Goal: Task Accomplishment & Management: Use online tool/utility

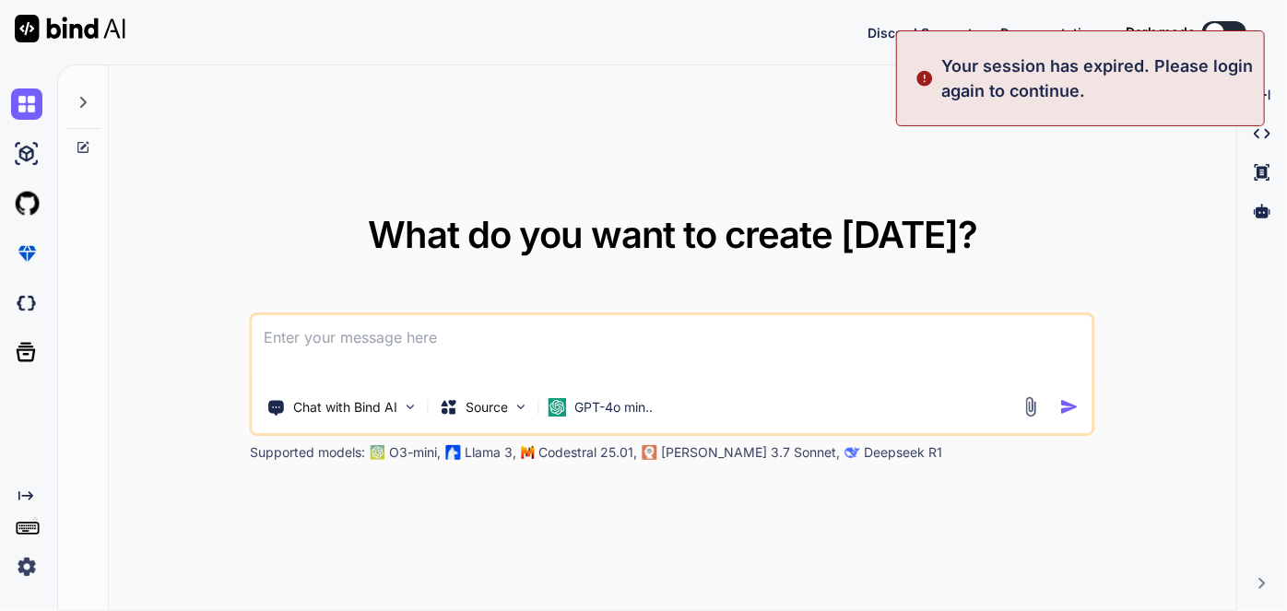
click at [554, 327] on textarea at bounding box center [673, 349] width 840 height 68
click at [608, 405] on p "GPT-4o min.." at bounding box center [613, 407] width 78 height 18
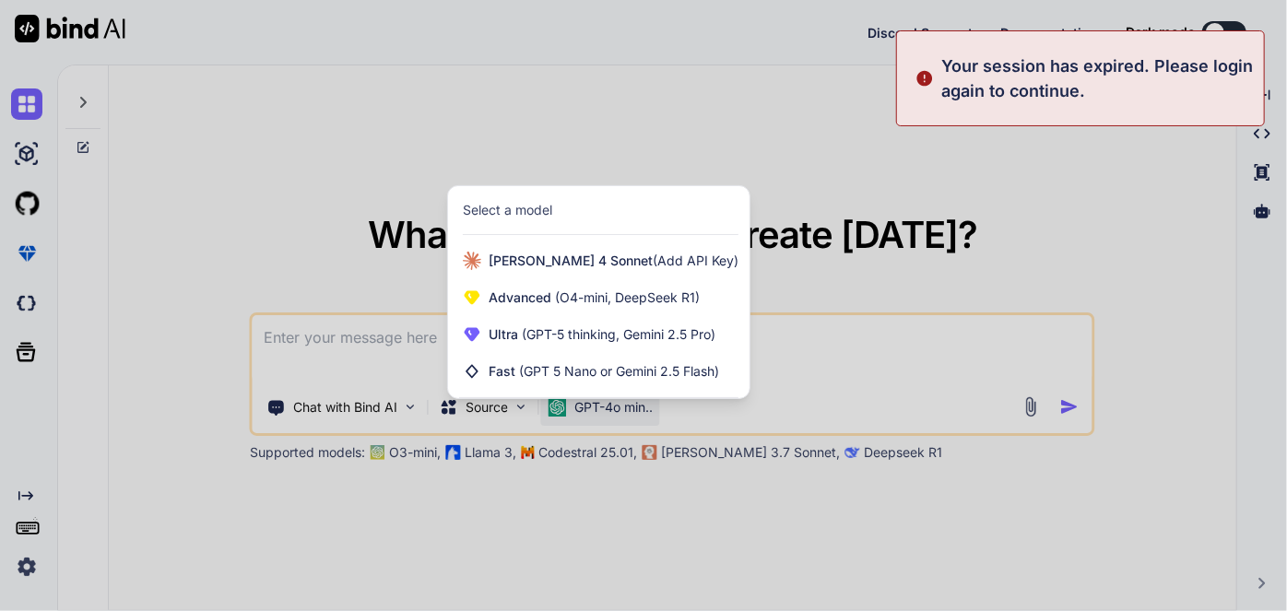
click at [579, 138] on div at bounding box center [643, 305] width 1287 height 611
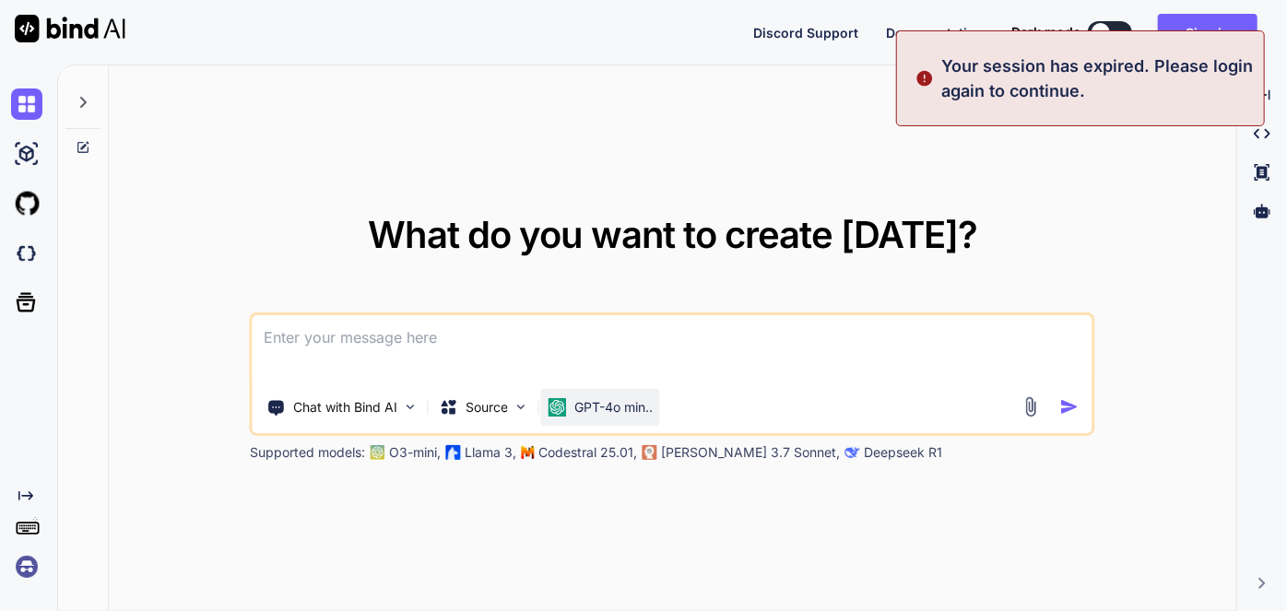
click at [606, 411] on p "GPT-4o min.." at bounding box center [613, 407] width 78 height 18
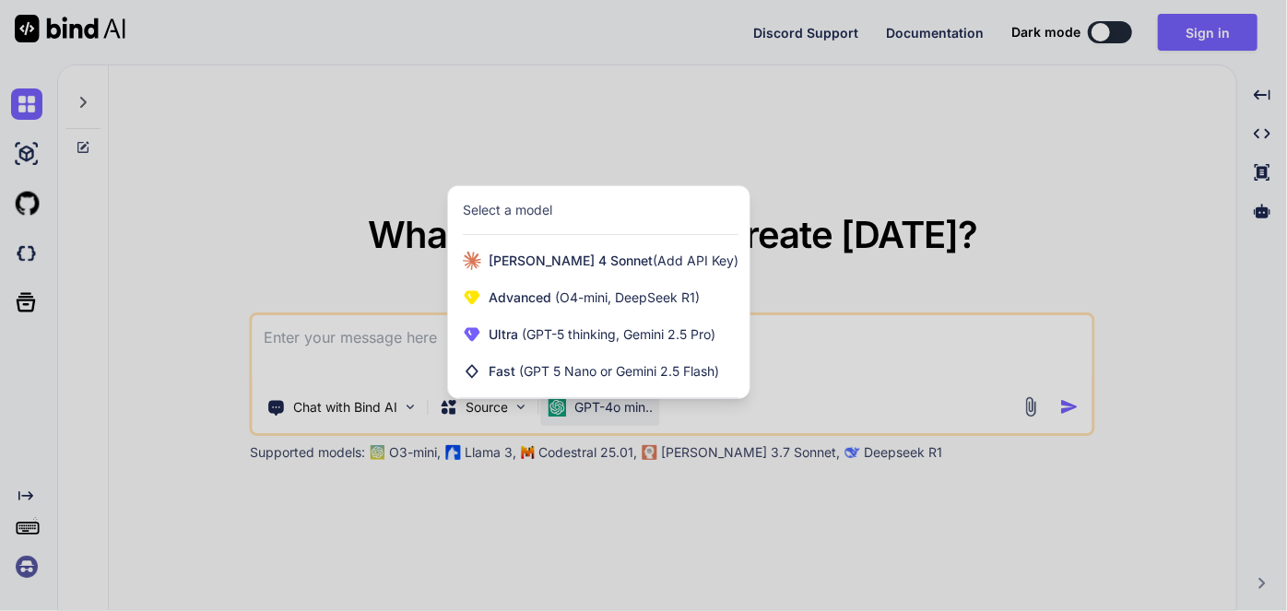
click at [988, 160] on div at bounding box center [643, 305] width 1287 height 611
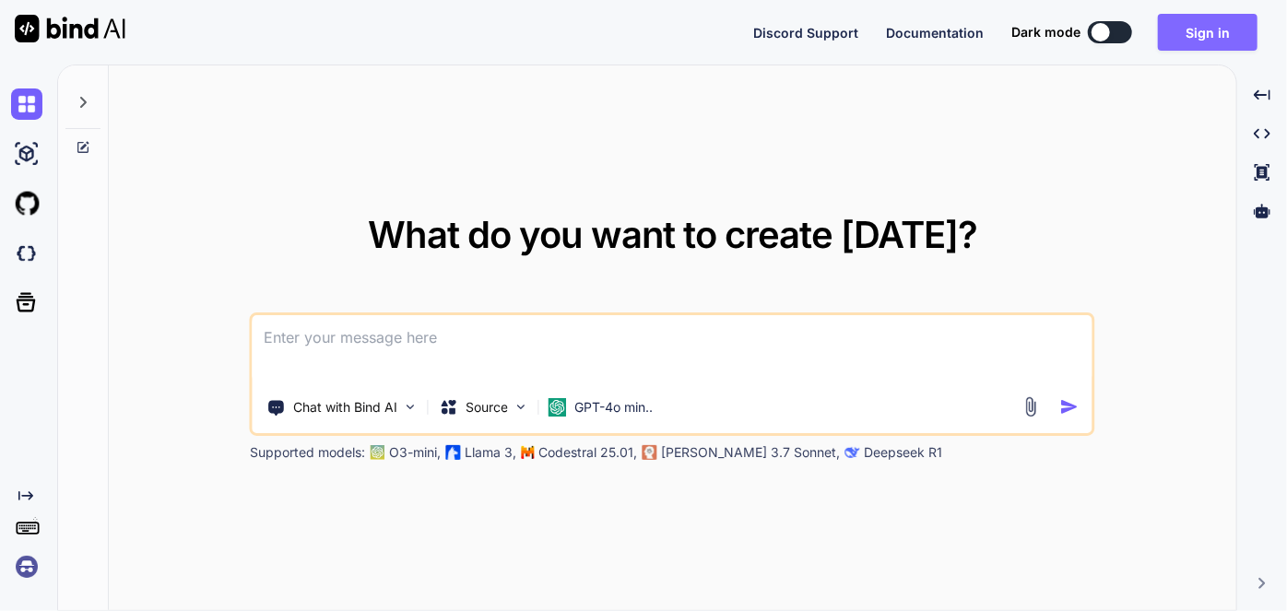
click at [1182, 35] on button "Sign in" at bounding box center [1208, 32] width 100 height 37
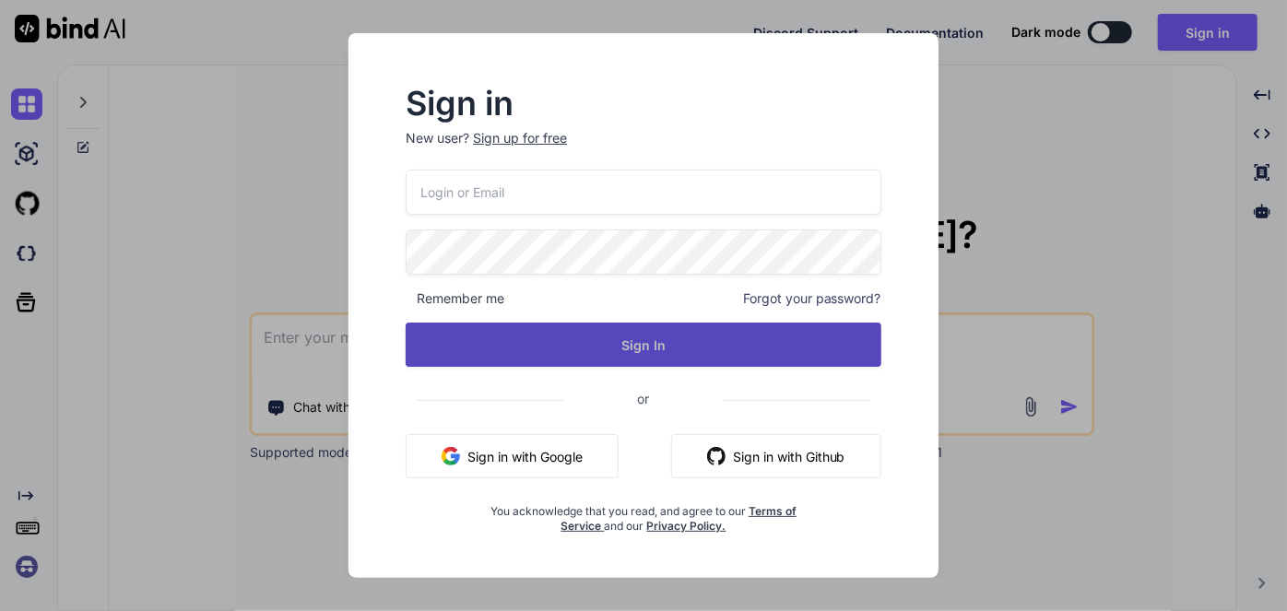
click at [627, 351] on button "Sign In" at bounding box center [644, 345] width 476 height 44
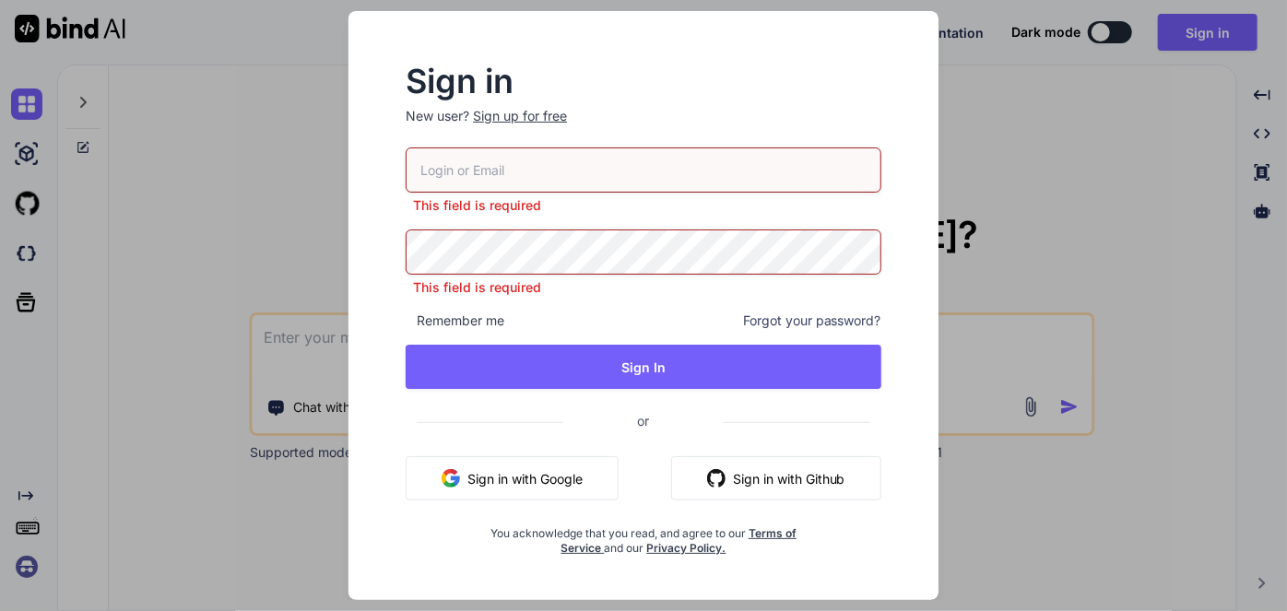
click at [546, 478] on button "Sign in with Google" at bounding box center [512, 478] width 213 height 44
click at [549, 477] on button "Sign in with Google" at bounding box center [512, 478] width 213 height 44
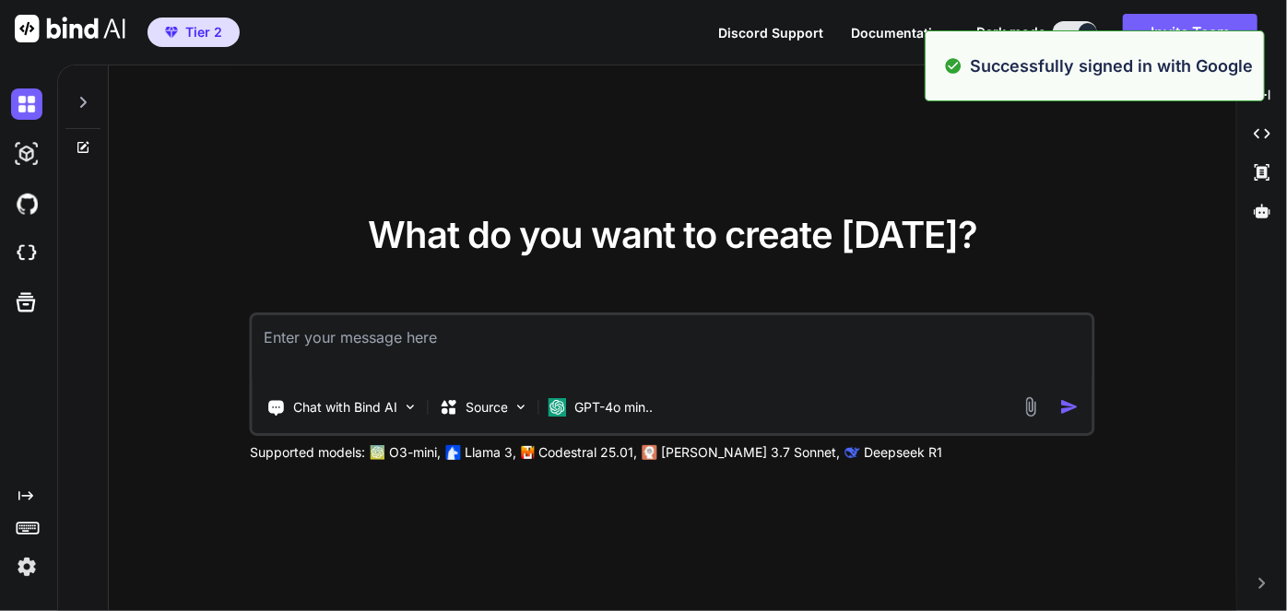
click at [956, 172] on div "What do you want to create [DATE]? Chat with Bind AI Source GPT-4o min.. Suppor…" at bounding box center [672, 338] width 1127 height 547
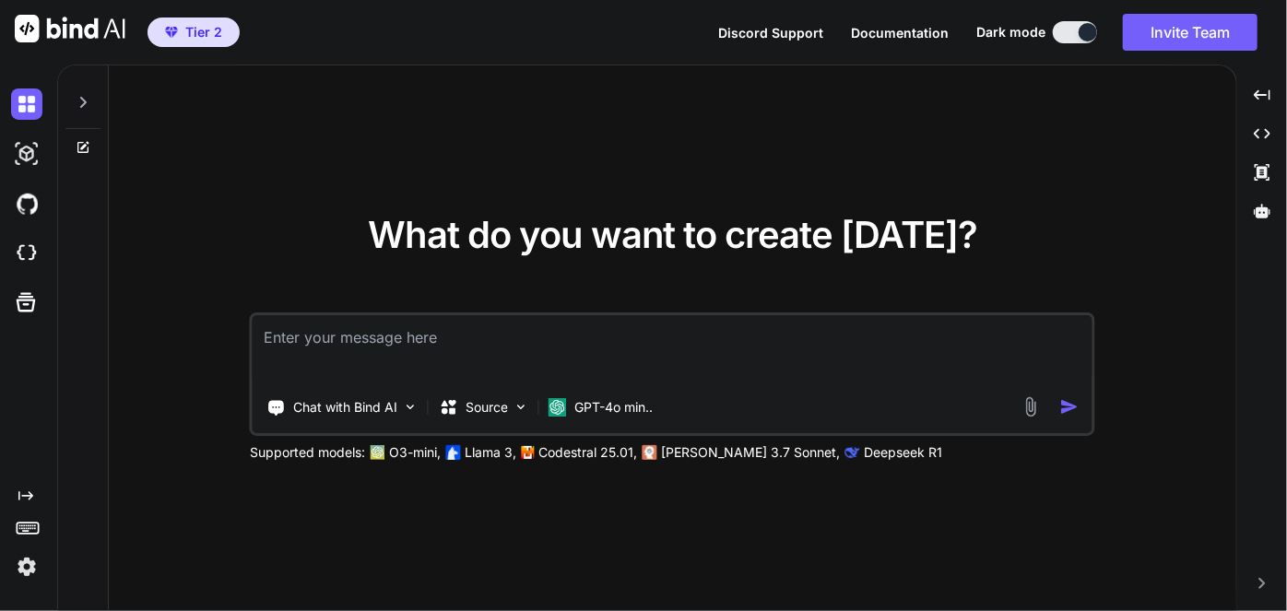
click at [480, 215] on span "What do you want to create [DATE]?" at bounding box center [672, 234] width 609 height 45
click at [631, 410] on p "GPT-4o min.." at bounding box center [613, 407] width 78 height 18
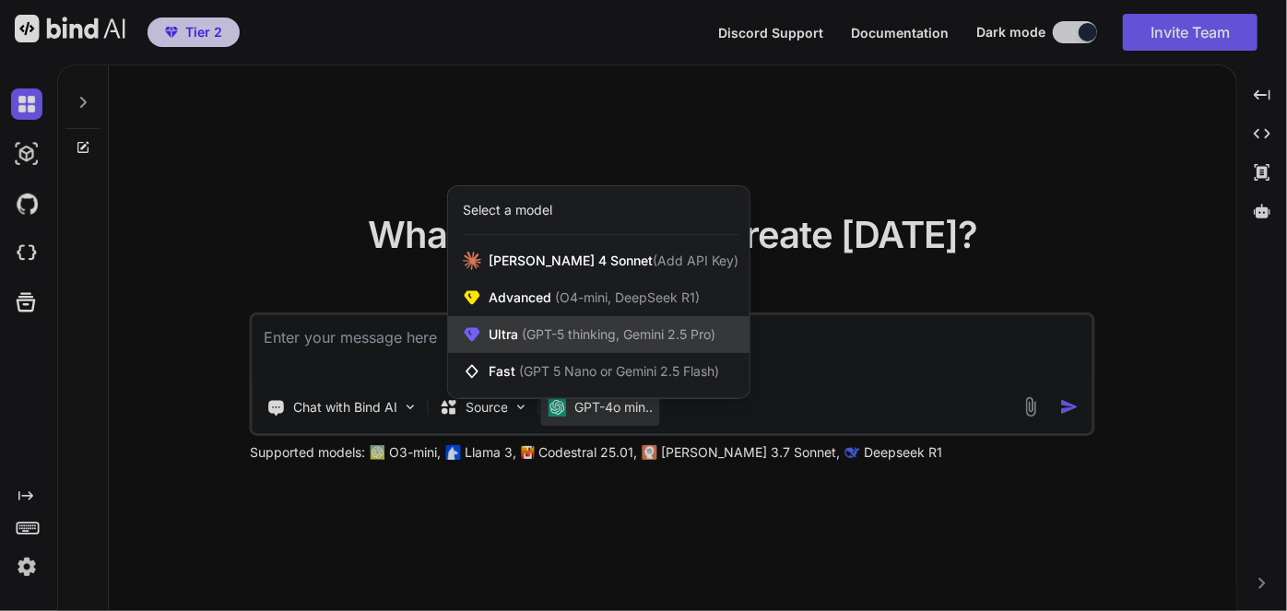
click at [573, 324] on div "Ultra (GPT-5 thinking, Gemini 2.5 Pro)" at bounding box center [598, 334] width 301 height 37
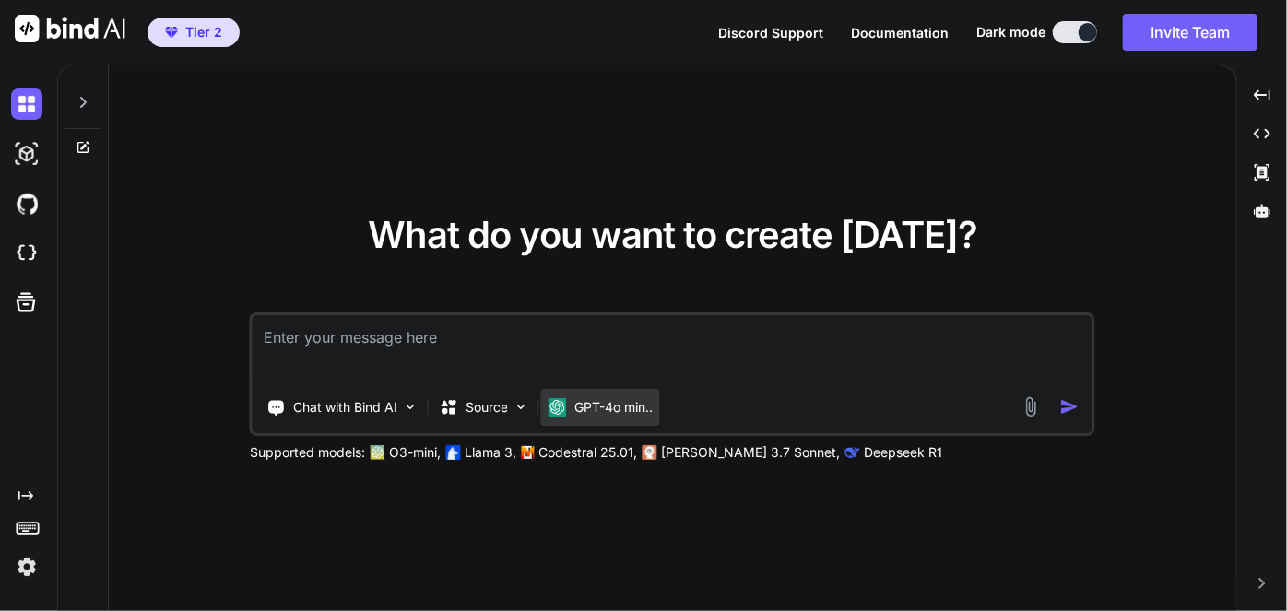
click at [637, 407] on p "GPT-4o min.." at bounding box center [613, 407] width 78 height 18
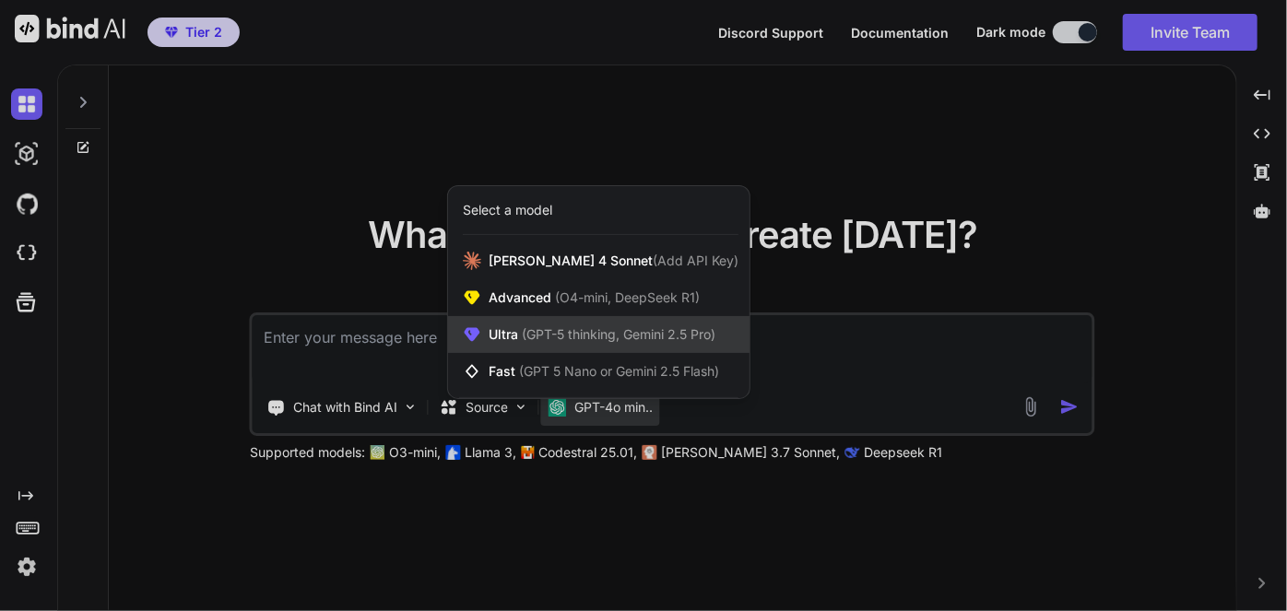
click at [548, 335] on span "(GPT-5 thinking, Gemini 2.5 Pro)" at bounding box center [616, 334] width 197 height 16
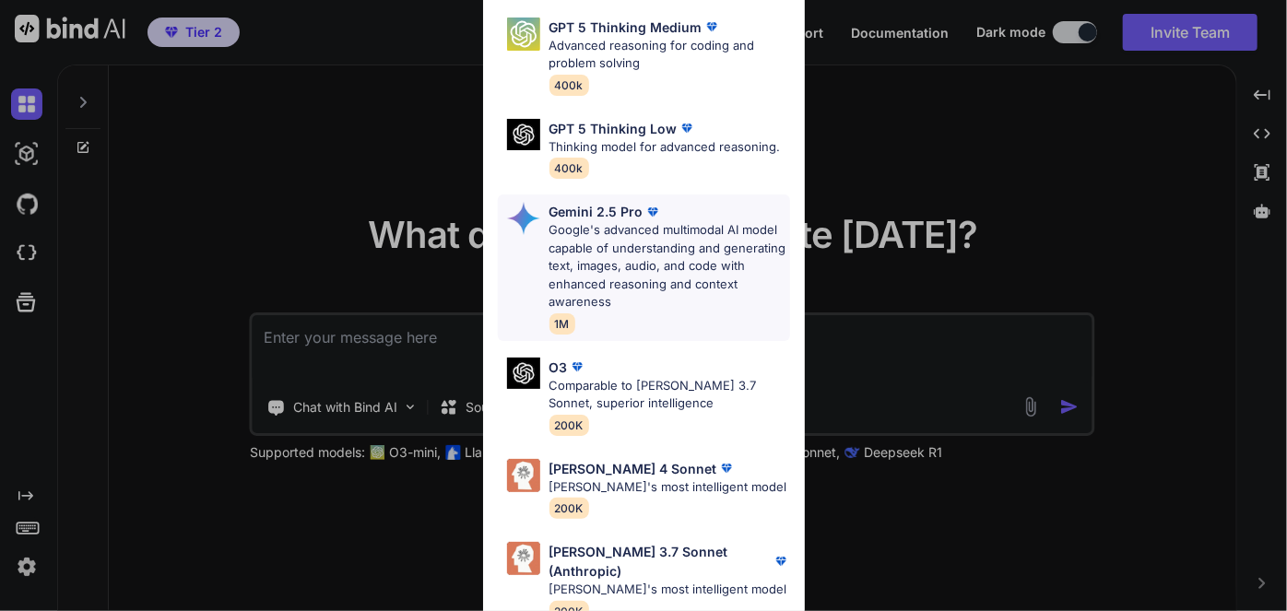
scroll to position [255, 0]
drag, startPoint x: 626, startPoint y: 476, endPoint x: 569, endPoint y: 390, distance: 103.0
click at [625, 477] on p "[PERSON_NAME] 4 Sonnet" at bounding box center [633, 468] width 168 height 19
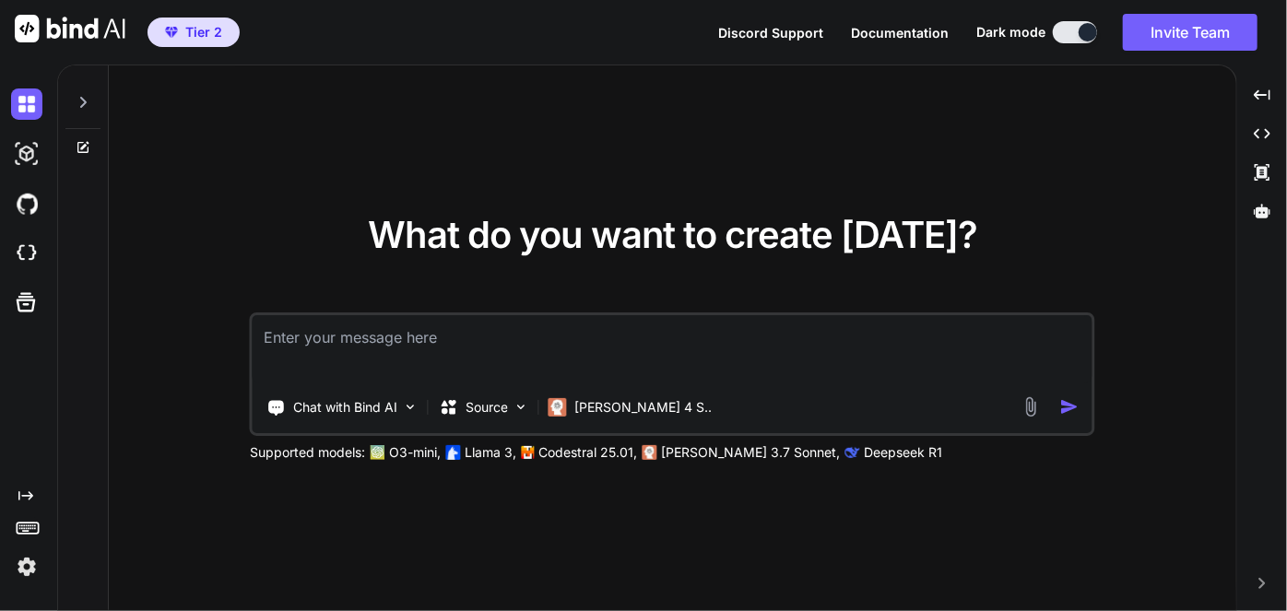
click at [514, 347] on textarea at bounding box center [673, 349] width 840 height 68
paste textarea "#include <cstdint> // TMP to compute sine values at compile-time template<int N…"
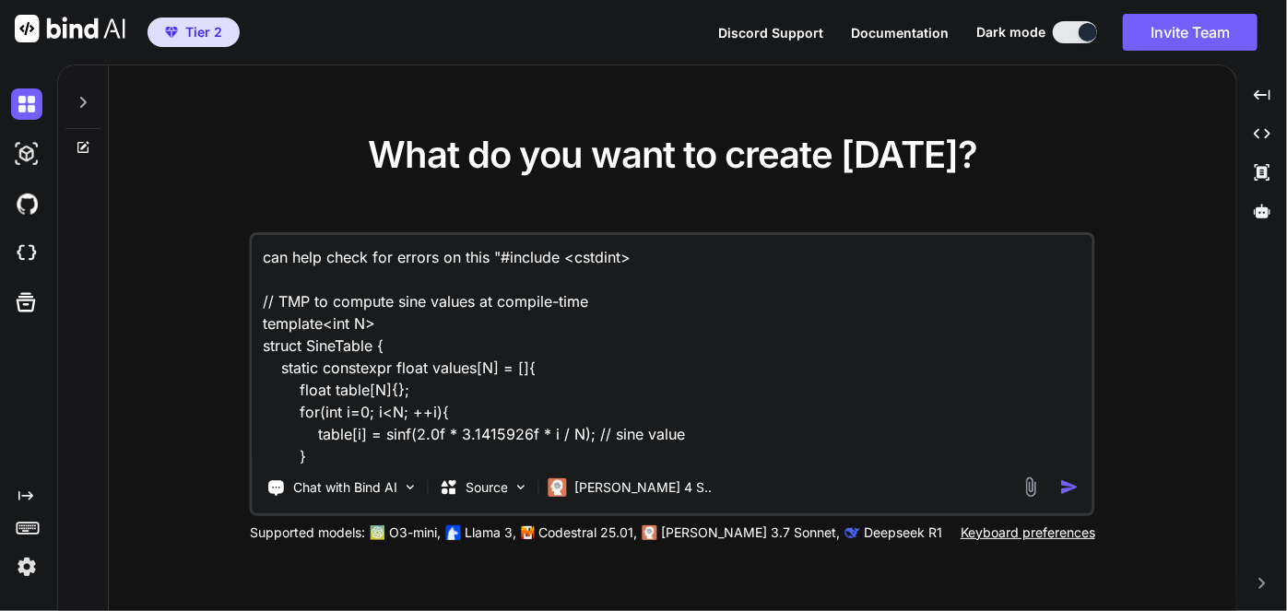
scroll to position [311, 0]
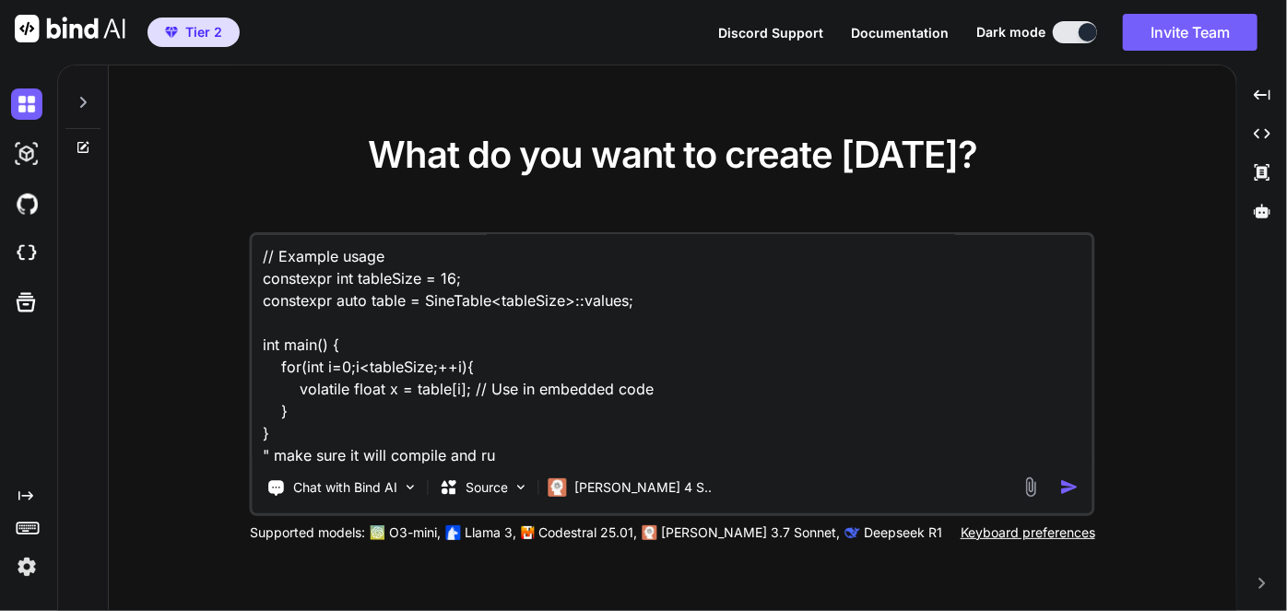
type textarea "can help check for errors on this "#include <cstdint> // TMP to compute sine va…"
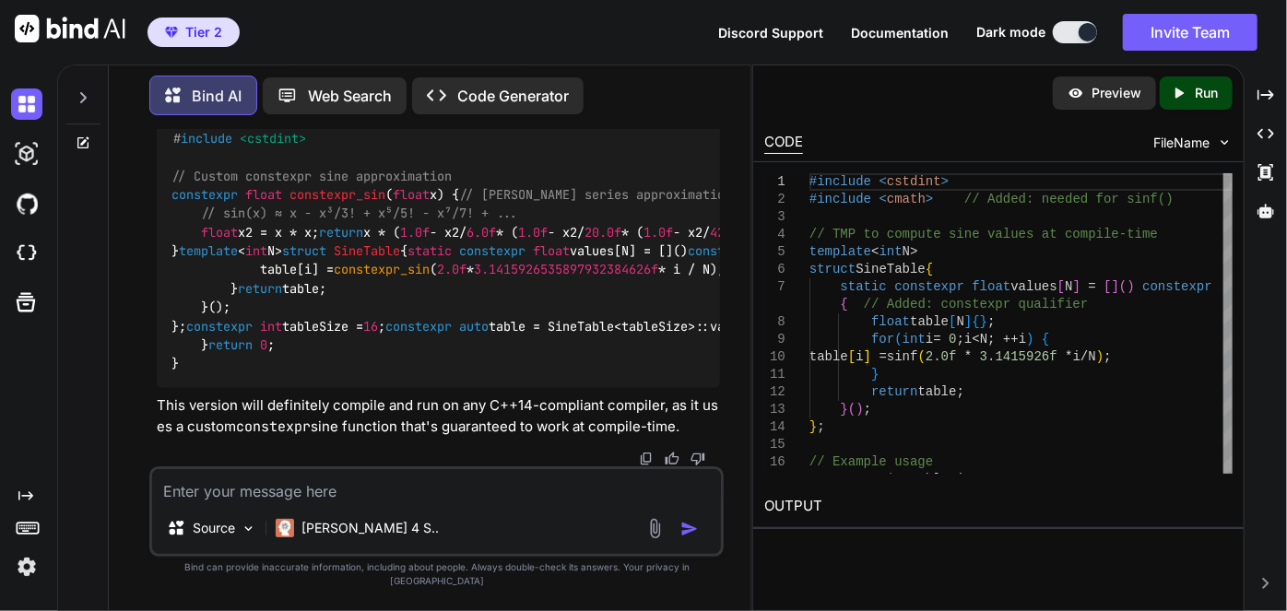
scroll to position [1323, 0]
click at [1276, 91] on div "Created with Pixso." at bounding box center [1266, 94] width 28 height 31
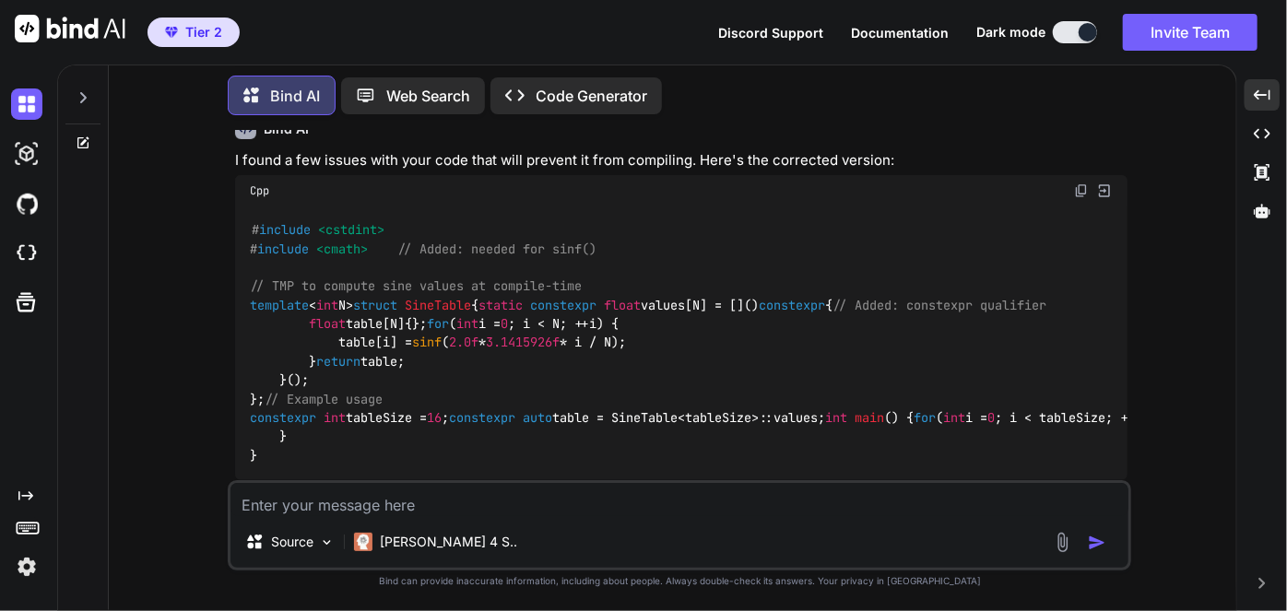
scroll to position [144, 0]
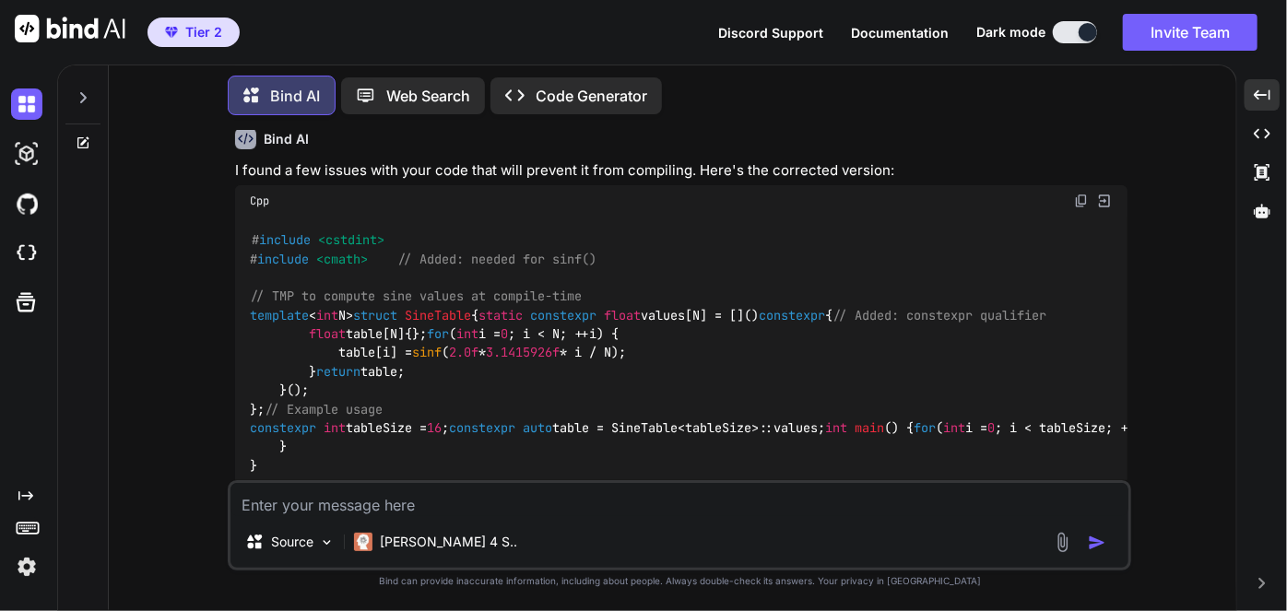
drag, startPoint x: 1045, startPoint y: 217, endPoint x: 1055, endPoint y: 214, distance: 10.5
drag, startPoint x: 1055, startPoint y: 214, endPoint x: 1076, endPoint y: 200, distance: 25.3
click at [1076, 200] on img at bounding box center [1081, 201] width 15 height 15
click at [1082, 203] on img at bounding box center [1081, 201] width 15 height 15
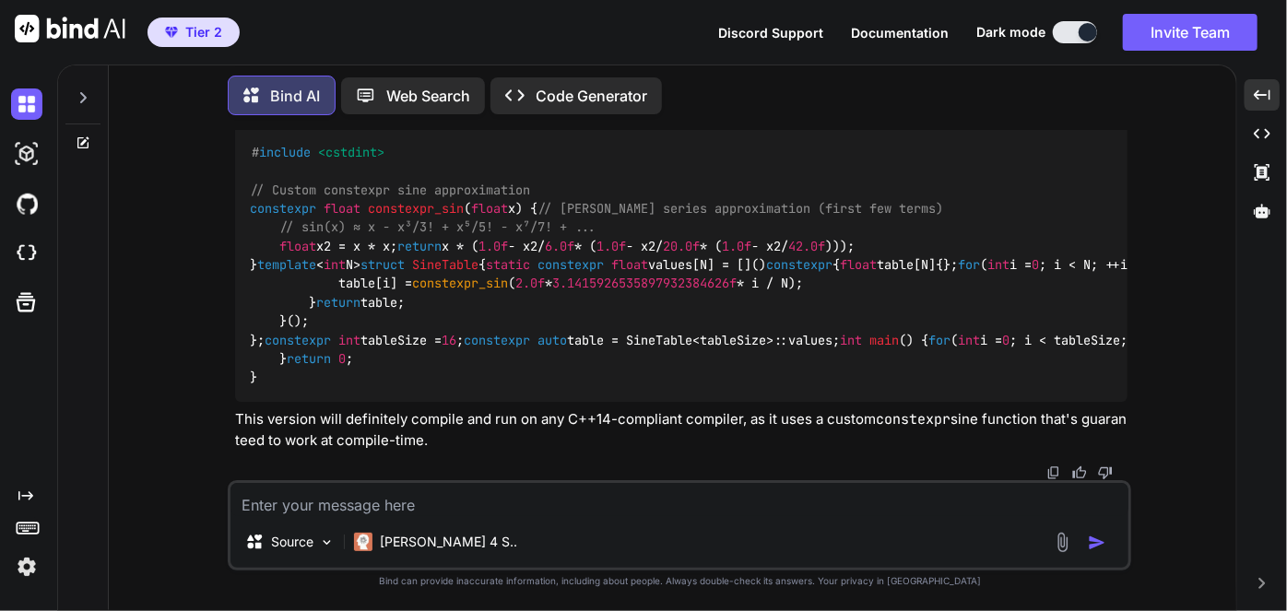
scroll to position [768, 0]
click at [1079, 120] on img at bounding box center [1081, 112] width 15 height 15
click at [627, 514] on textarea at bounding box center [679, 499] width 898 height 33
paste textarea "lore.ips: Do sitametc ‘adipiscin elits doeiusmod_tem(incid)’: utla.etd:5:4: mag…"
type textarea "lore.ips: Do sitametc ‘adipiscin elits doeiusmod_tem(incid)’: utla.etd:5:4: mag…"
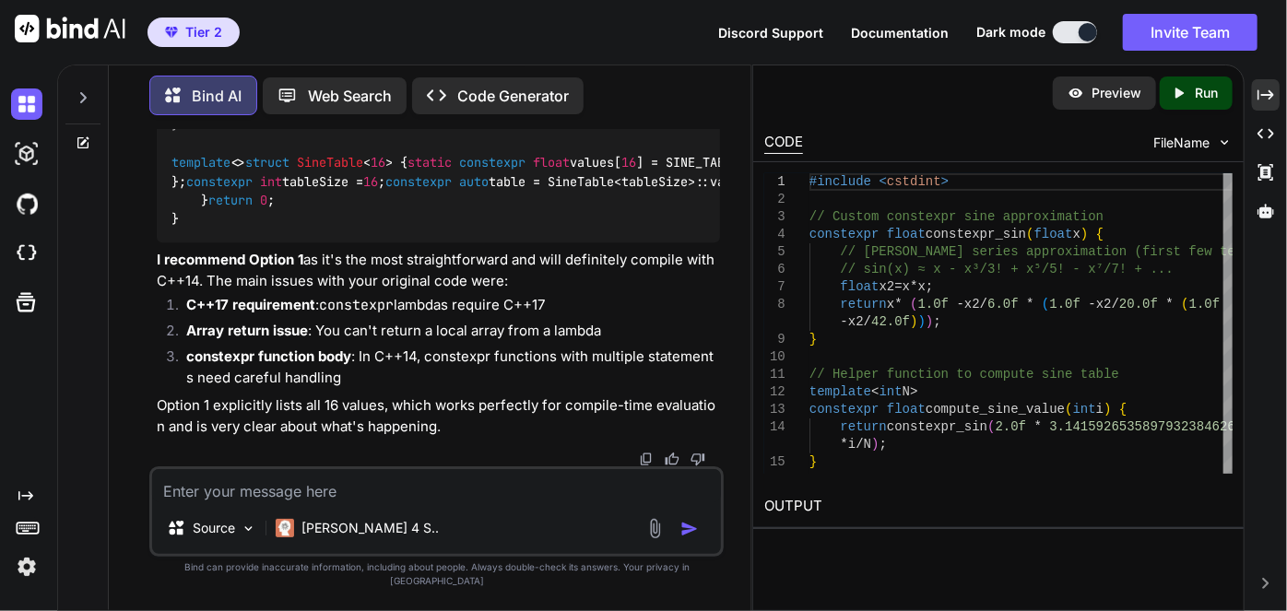
scroll to position [3759, 0]
click at [1278, 89] on div "Created with Pixso." at bounding box center [1266, 94] width 28 height 31
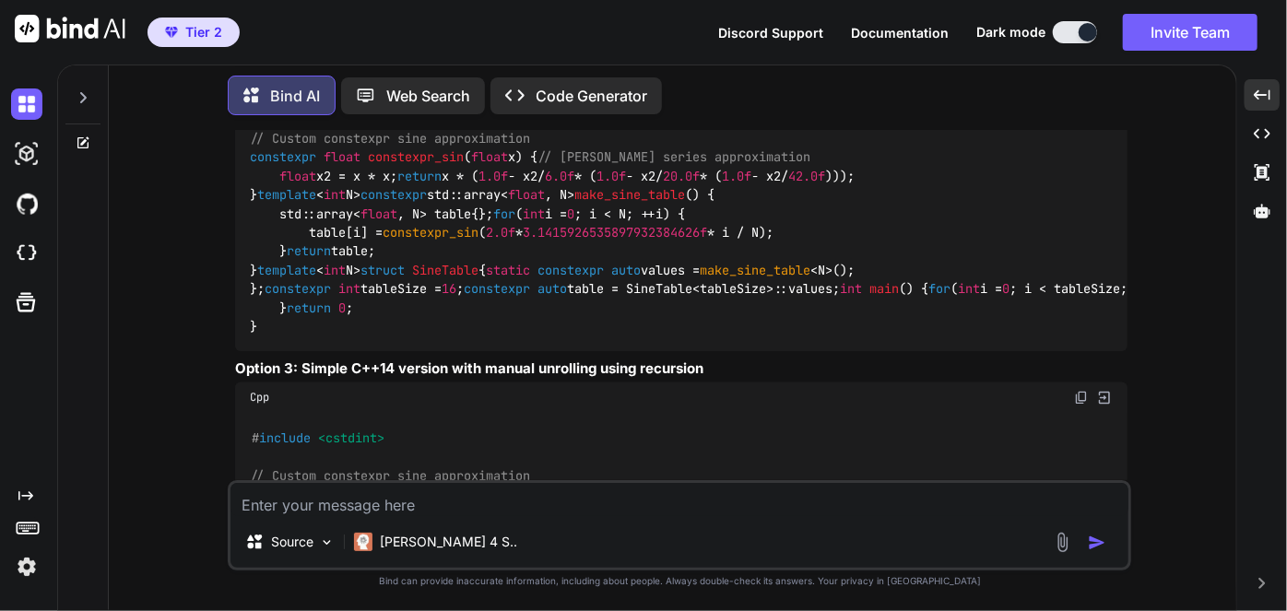
scroll to position [1794, 0]
click at [602, 502] on textarea at bounding box center [679, 499] width 898 height 33
paste textarea "/usr/bin/ld: /tmp/ccw575ud.o: warning: relocation against `_ZN9SineTableILi16EE…"
type textarea "/usr/bin/ld: /tmp/ccw575ud.o: warning: relocation against `_ZN9SineTableILi16EE…"
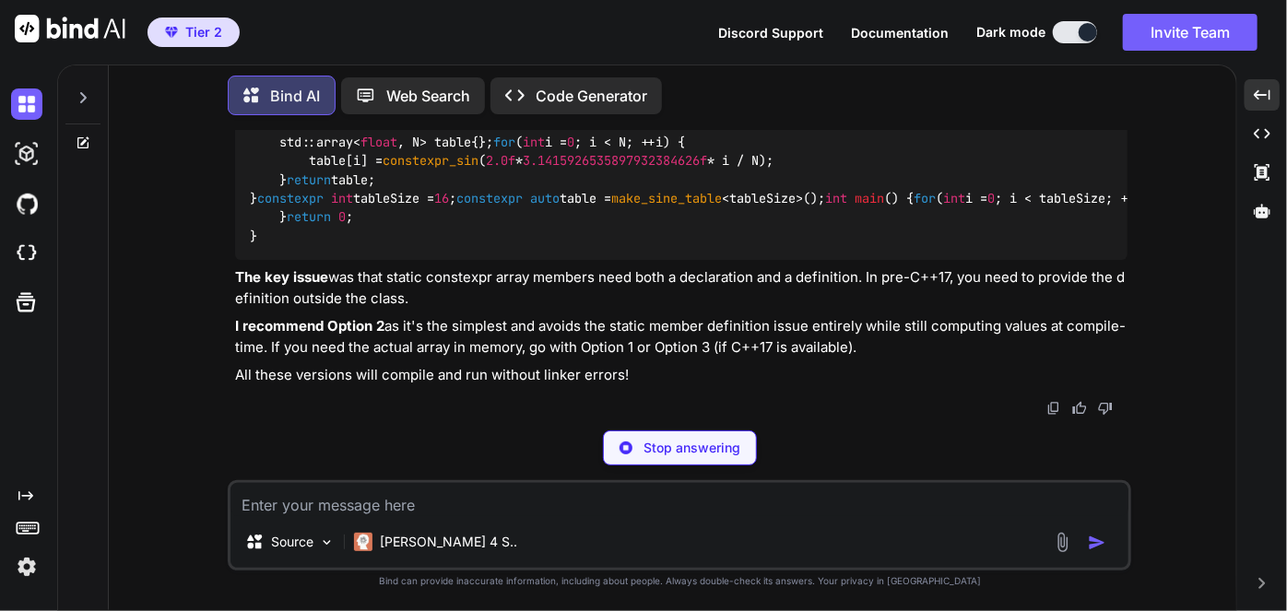
scroll to position [5566, 0]
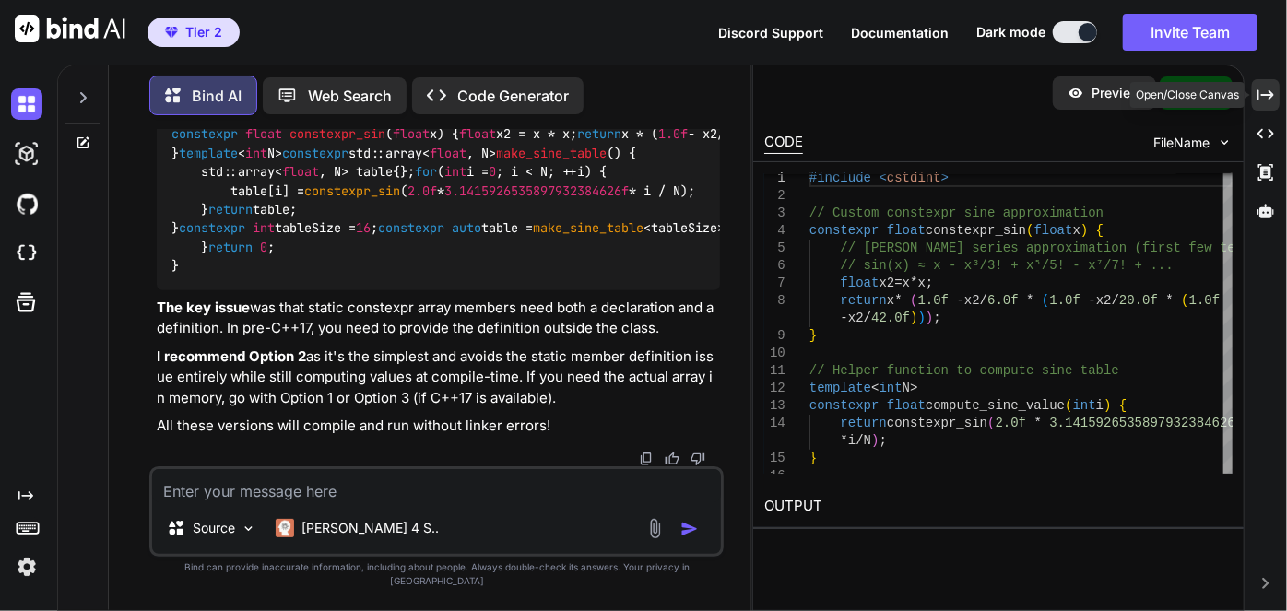
click at [1265, 96] on icon "Created with Pixso." at bounding box center [1265, 95] width 17 height 17
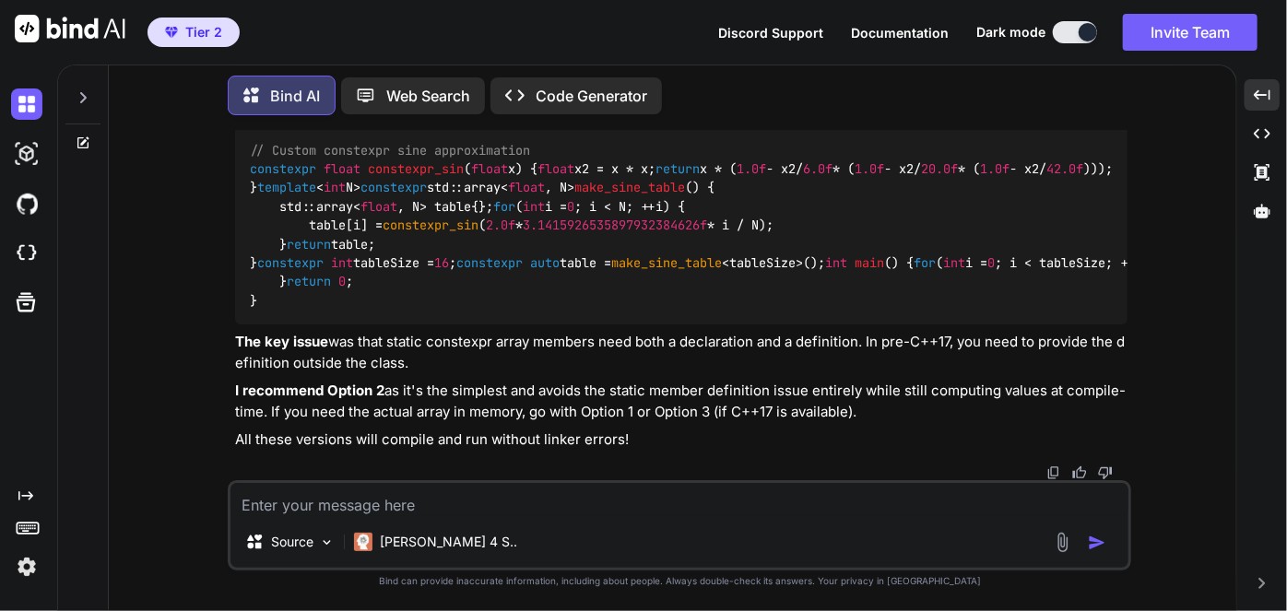
scroll to position [5791, 0]
drag, startPoint x: 263, startPoint y: 323, endPoint x: 244, endPoint y: 264, distance: 61.8
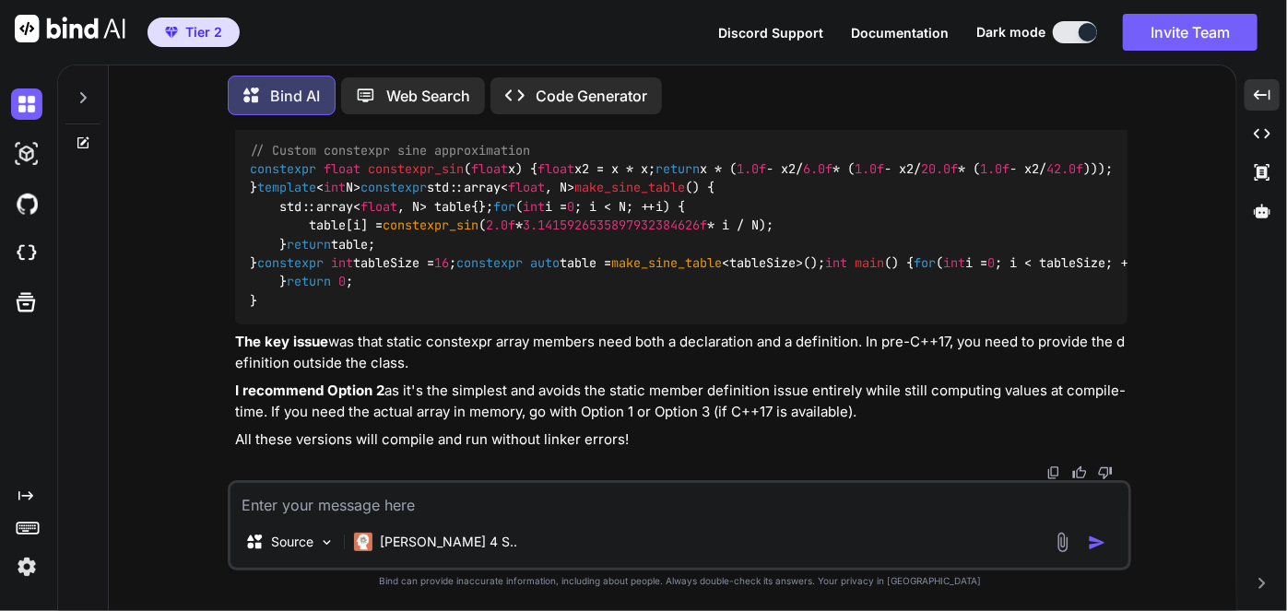
copy code "template < int N> constexpr float get_sine ( int i) { return constexpr_sin ( 2.…"
click at [459, 493] on textarea at bounding box center [679, 499] width 898 height 33
paste textarea "template<int N> constexpr float get_sine(int i) { return constexpr_sin(2.0f * 3…"
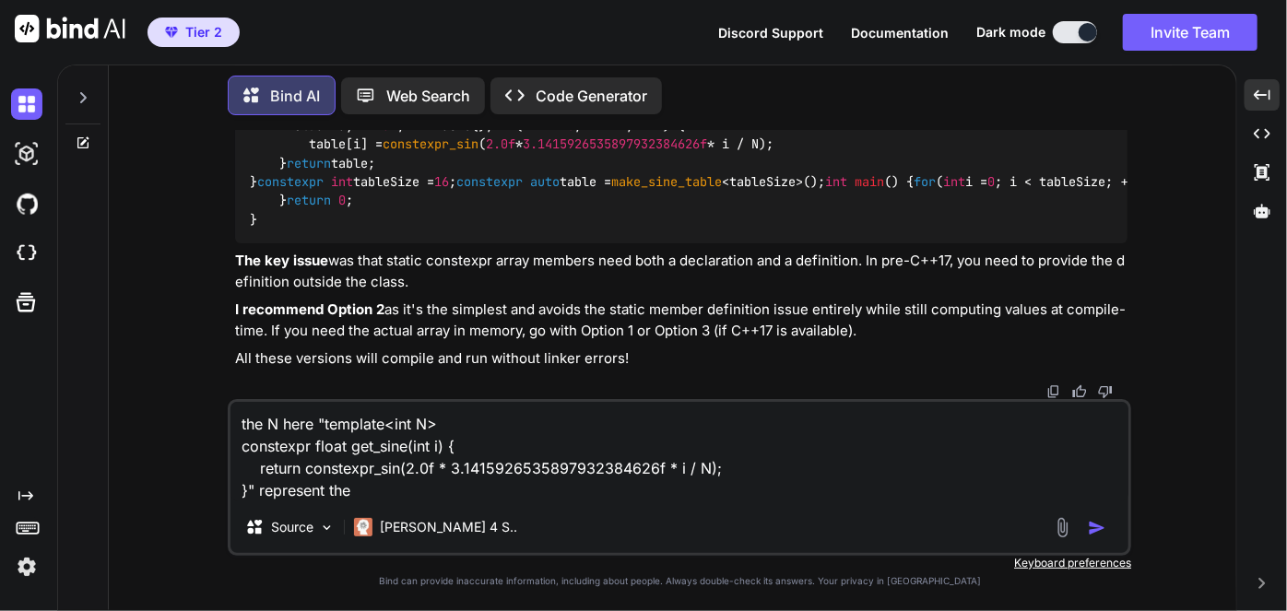
drag, startPoint x: 248, startPoint y: 362, endPoint x: 469, endPoint y: 364, distance: 221.3
copy code "constexpr int tableSize = 16 ;"
click at [421, 485] on textarea "the N here "template<int N> constexpr float get_sine(int i) { return constexpr_…" at bounding box center [679, 452] width 898 height 100
paste textarea "constexpr int tableSize = 16;"
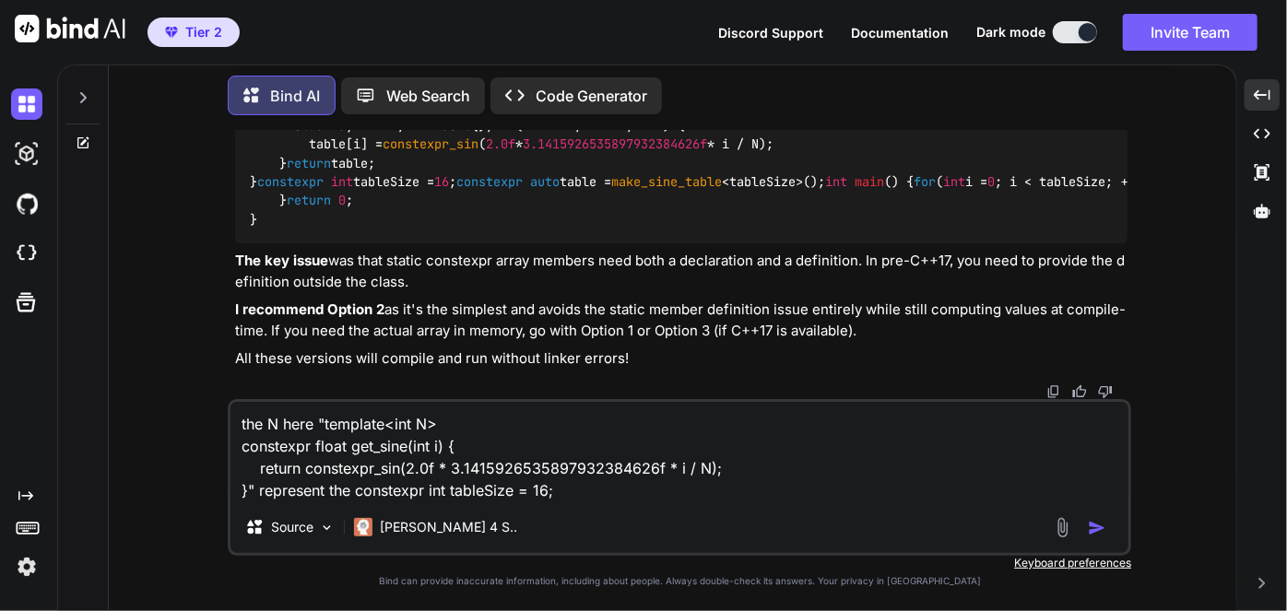
type textarea "the N here "template<int N> constexpr float get_sine(int i) { return constexpr_…"
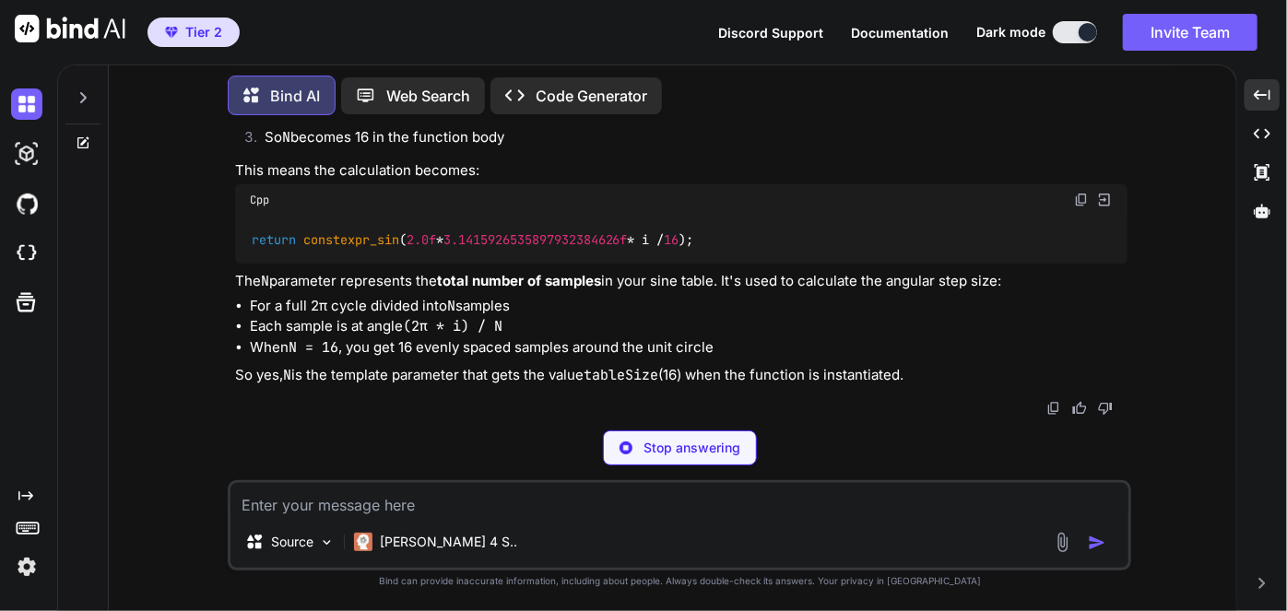
scroll to position [7788, 0]
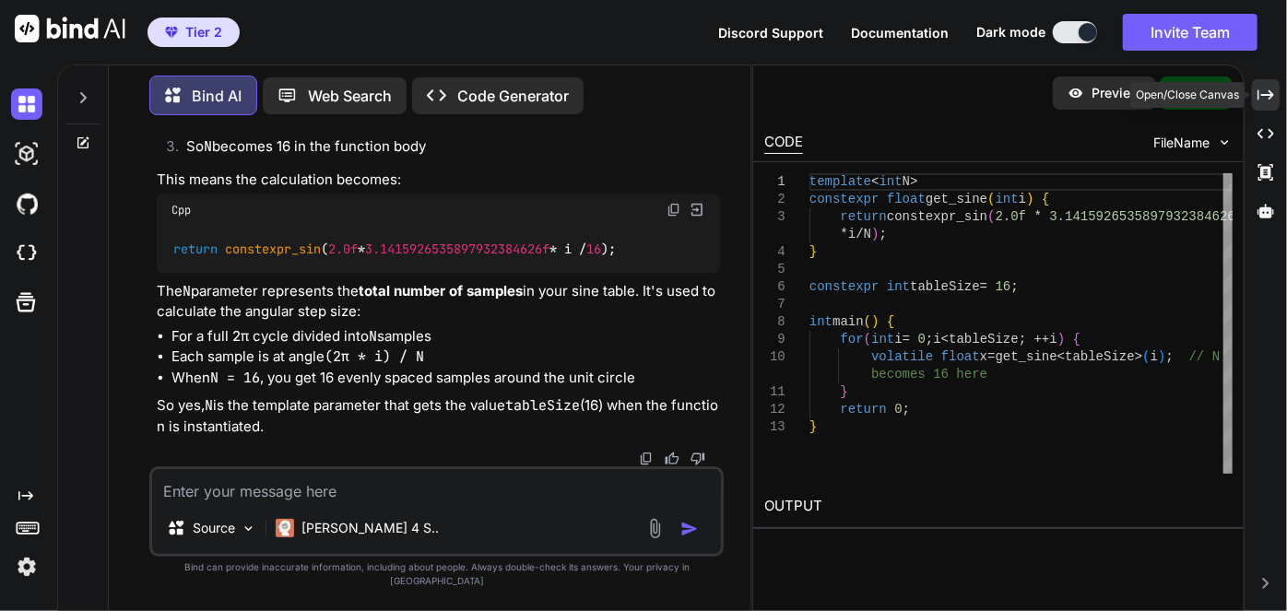
click at [1258, 101] on icon "Created with Pixso." at bounding box center [1265, 95] width 17 height 17
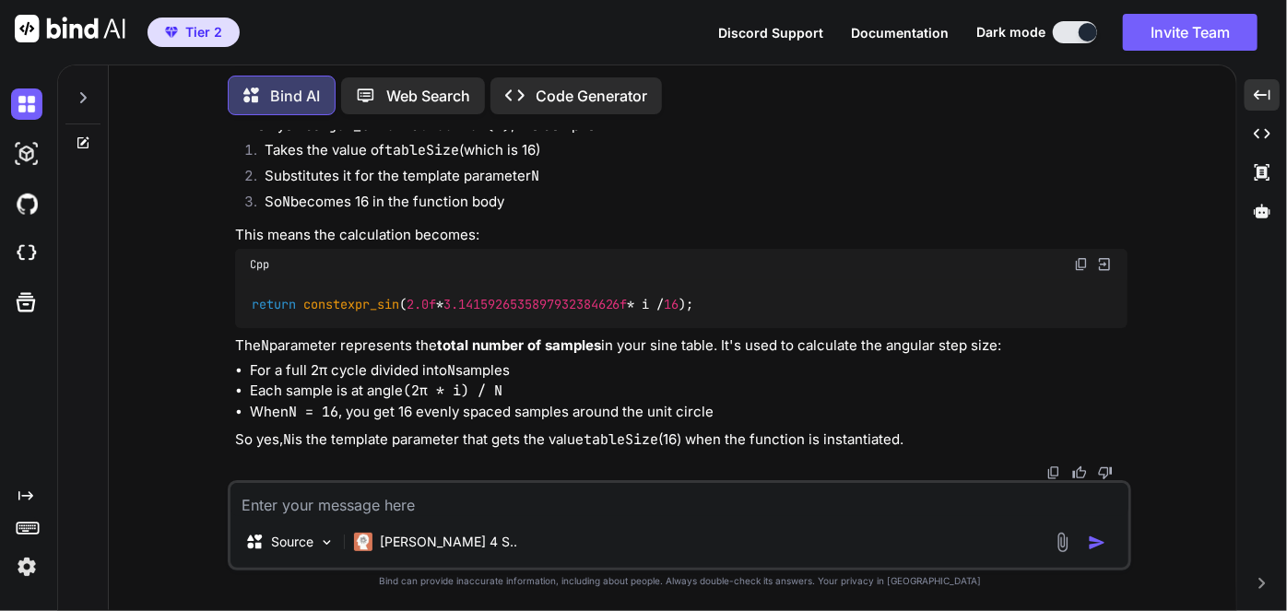
scroll to position [7667, 0]
drag, startPoint x: 385, startPoint y: 442, endPoint x: 631, endPoint y: 443, distance: 245.2
click at [631, 443] on p "So yes, N is the template parameter that gets the value tableSize (16) when the…" at bounding box center [681, 440] width 892 height 21
click at [631, 443] on code "tableSize" at bounding box center [621, 440] width 75 height 18
